Goal: Check status: Check status

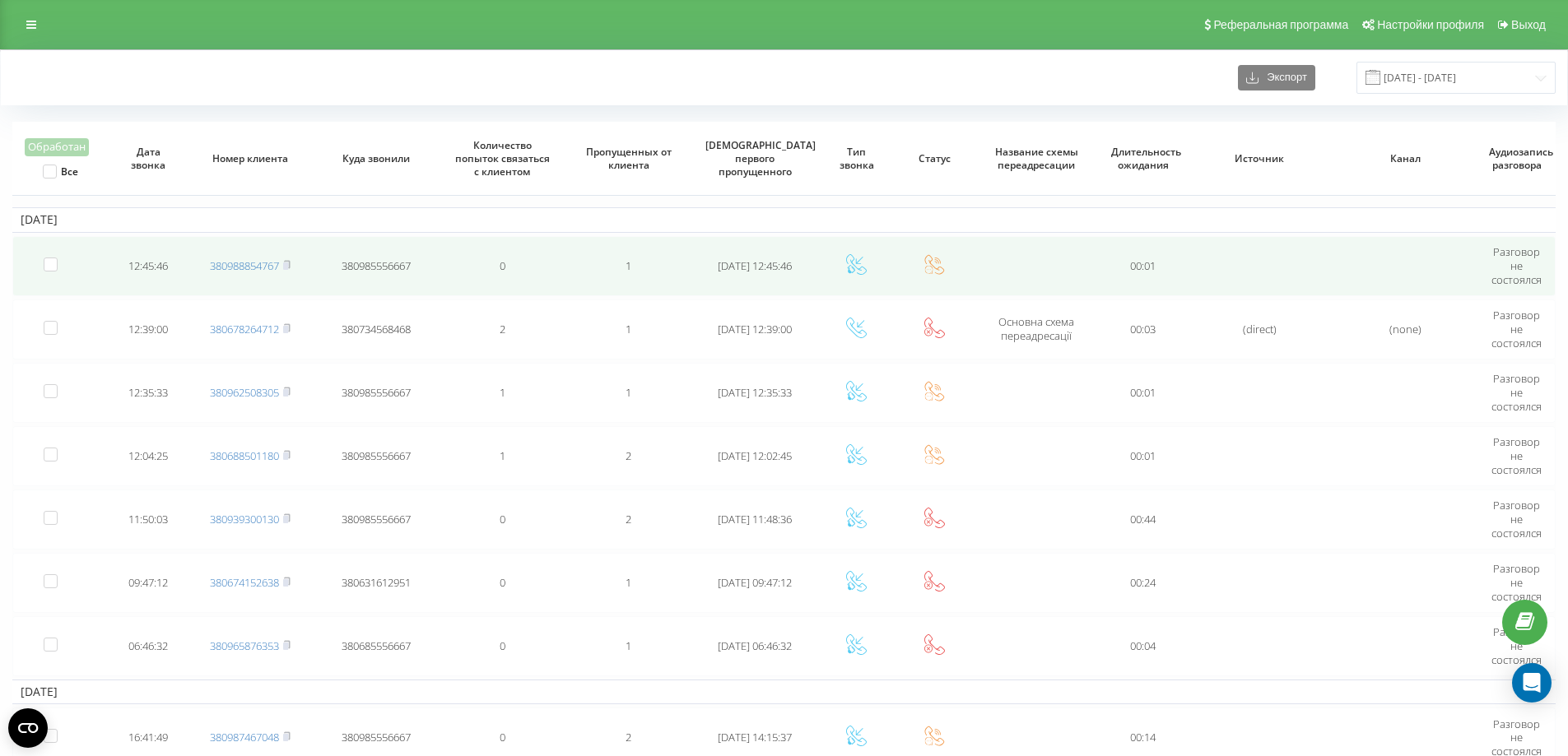
drag, startPoint x: 139, startPoint y: 80, endPoint x: 247, endPoint y: 235, distance: 188.9
click at [140, 81] on div "Экспорт 01.09.2025 - 30.09.2025" at bounding box center [783, 77] width 1543 height 32
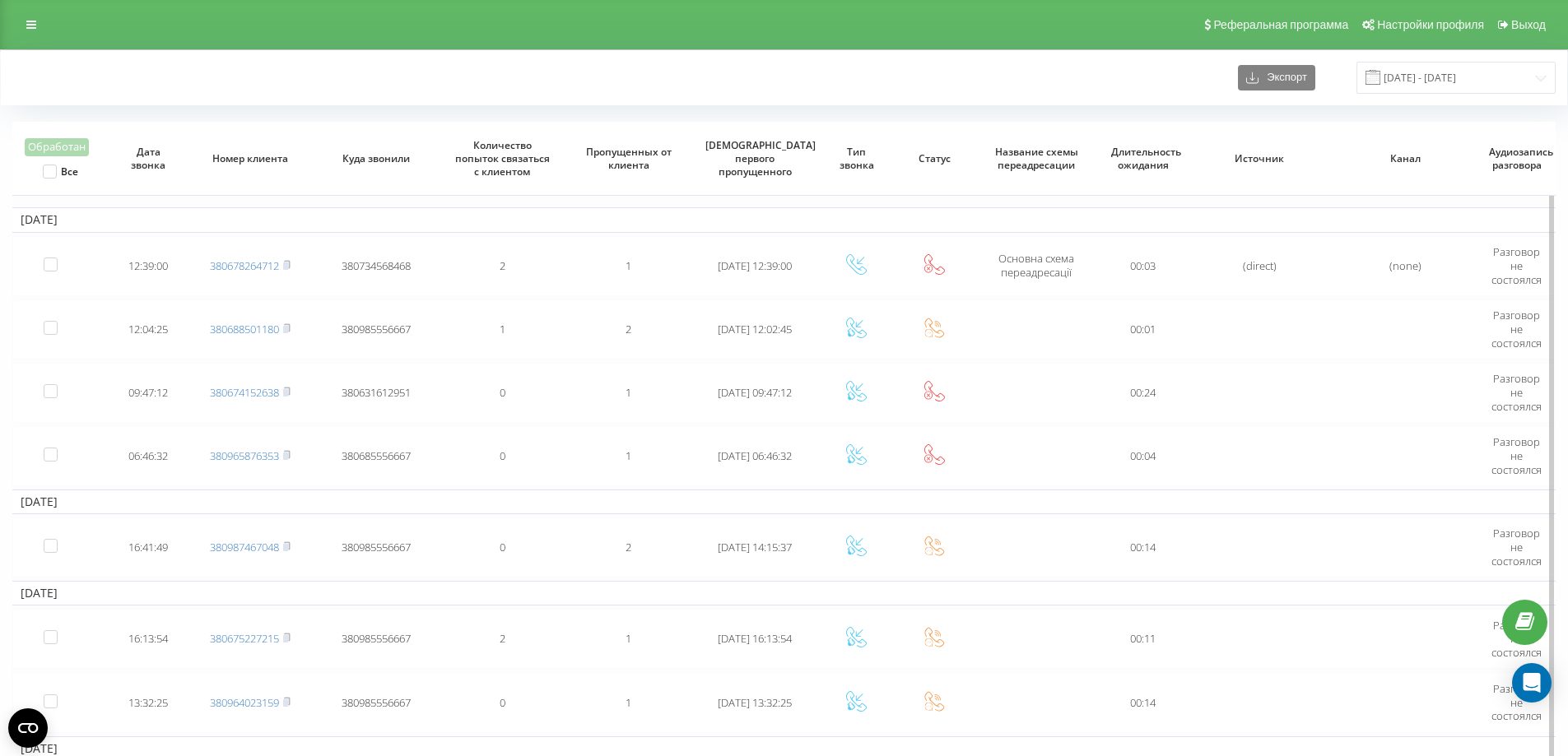
click at [352, 169] on th "Куда звонили" at bounding box center [376, 159] width 126 height 74
